Goal: Task Accomplishment & Management: Use online tool/utility

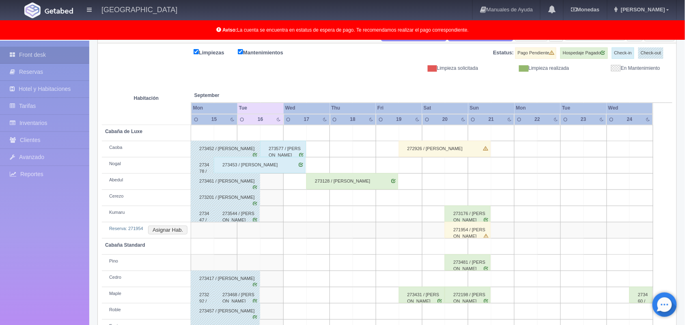
scroll to position [102, 0]
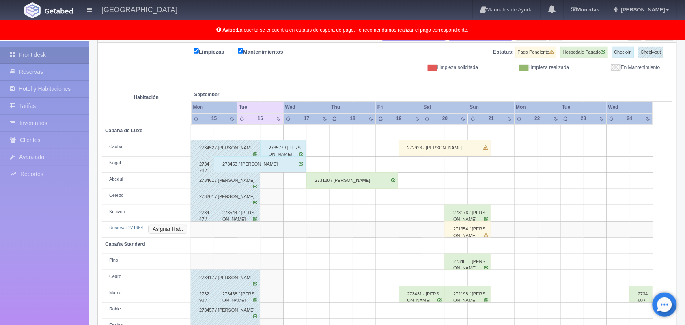
click at [156, 230] on button "Asignar Hab." at bounding box center [167, 229] width 39 height 9
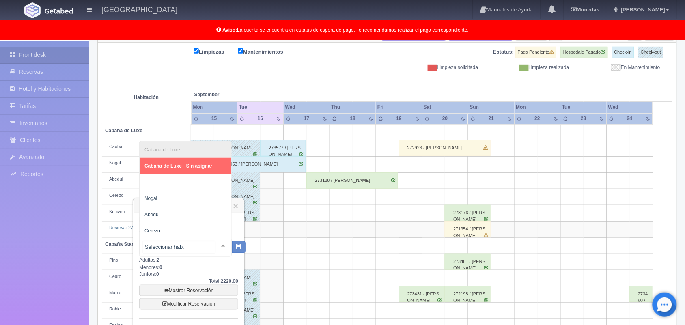
click at [215, 251] on div at bounding box center [223, 246] width 16 height 12
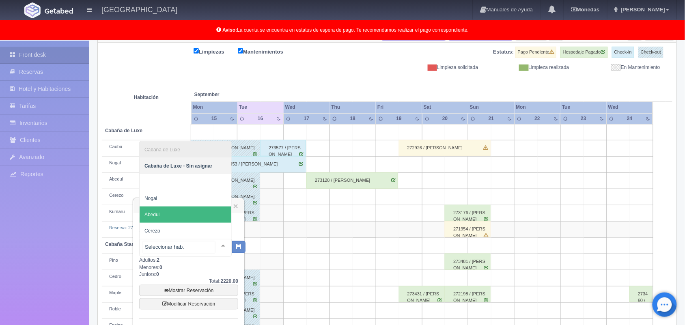
click at [188, 219] on span "Abedul" at bounding box center [186, 215] width 92 height 16
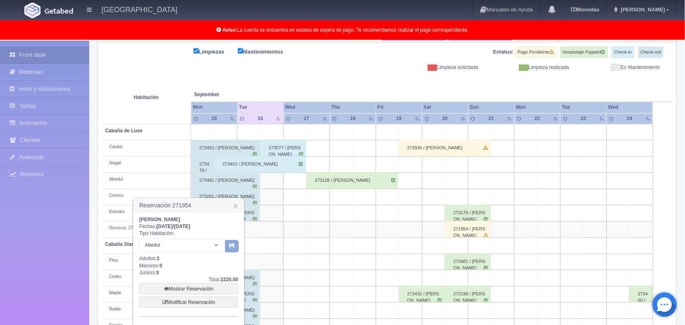
click at [228, 244] on button "button" at bounding box center [231, 246] width 13 height 12
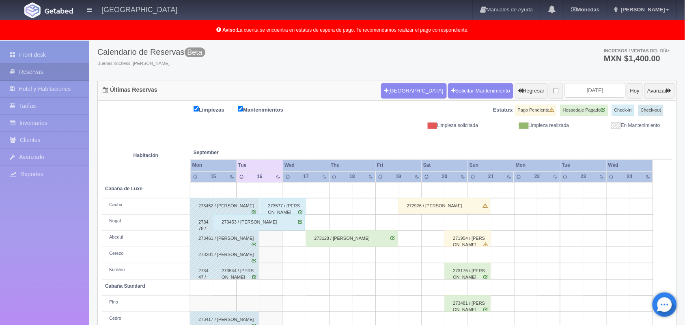
scroll to position [42, 0]
